Goal: Navigation & Orientation: Go to known website

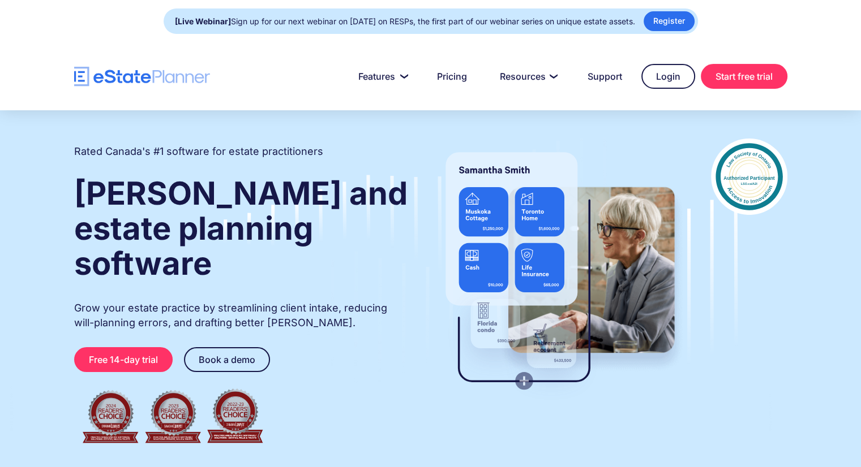
click at [105, 85] on img "home" at bounding box center [142, 77] width 136 height 20
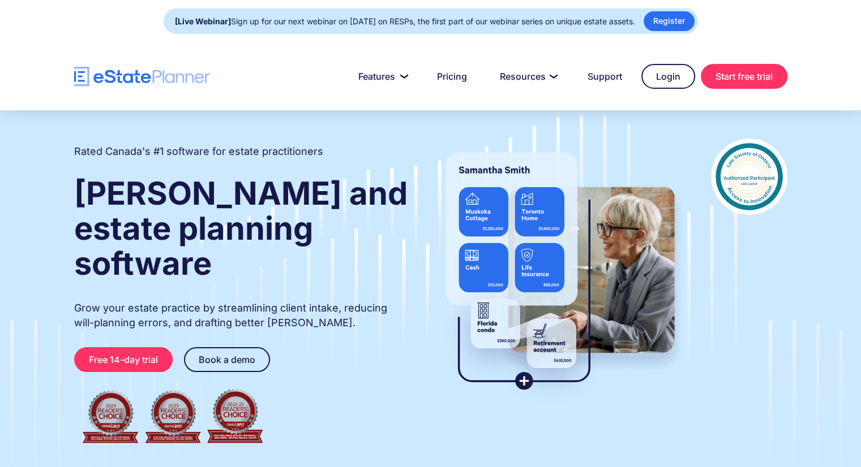
drag, startPoint x: 0, startPoint y: 0, endPoint x: 93, endPoint y: 75, distance: 119.5
